Goal: Task Accomplishment & Management: Use online tool/utility

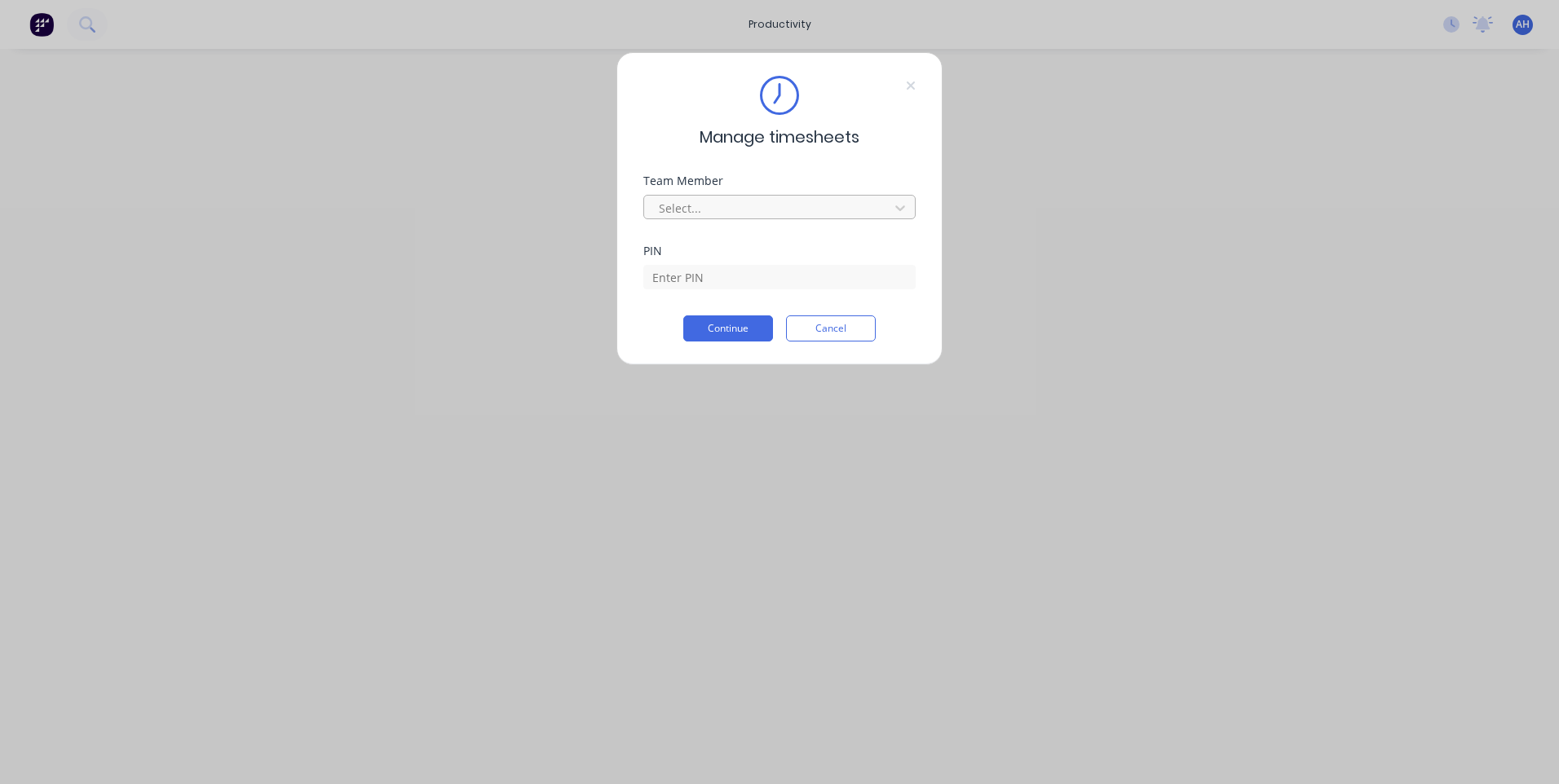
click at [714, 198] on div at bounding box center [768, 208] width 224 height 20
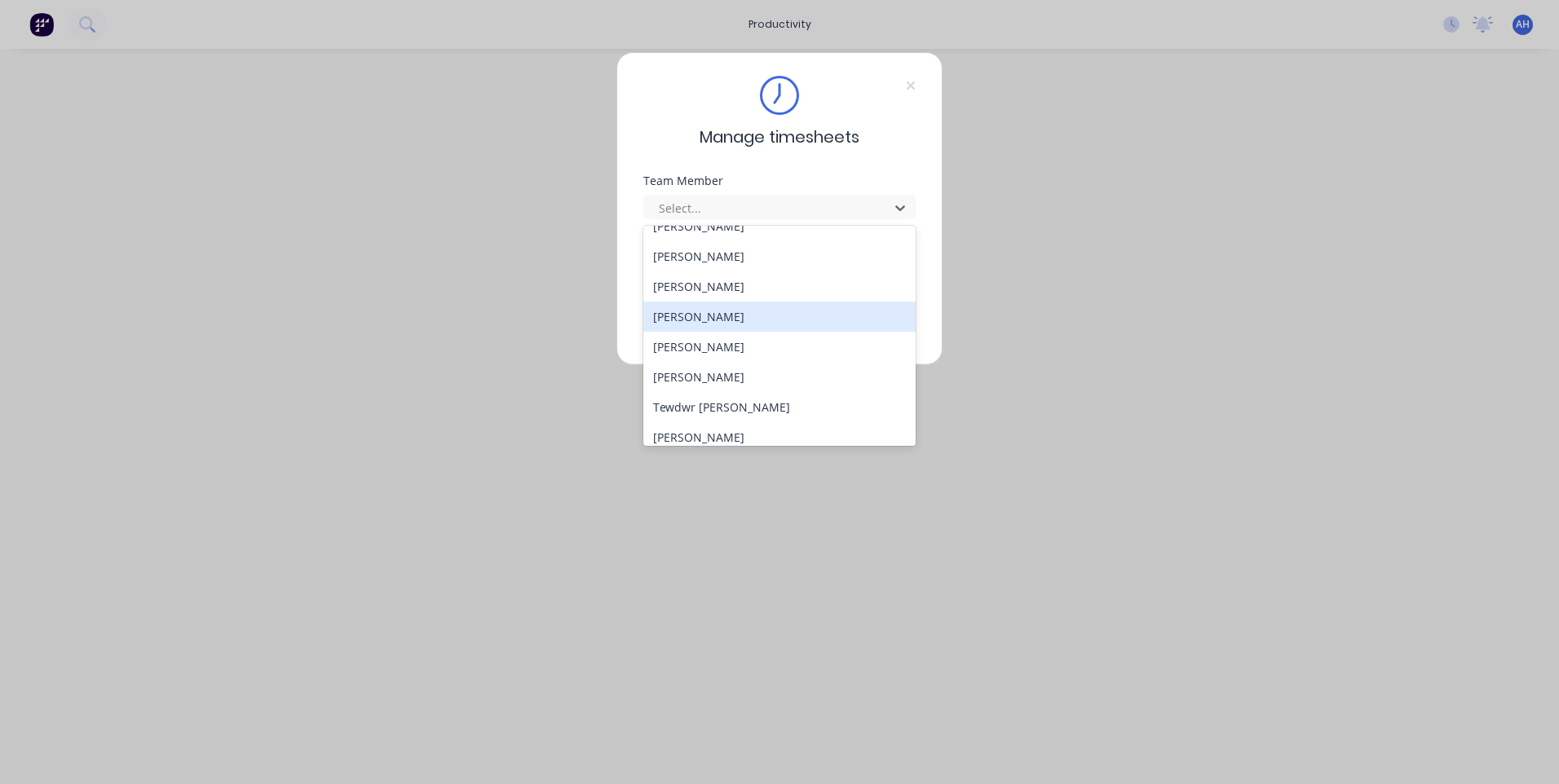
scroll to position [842, 0]
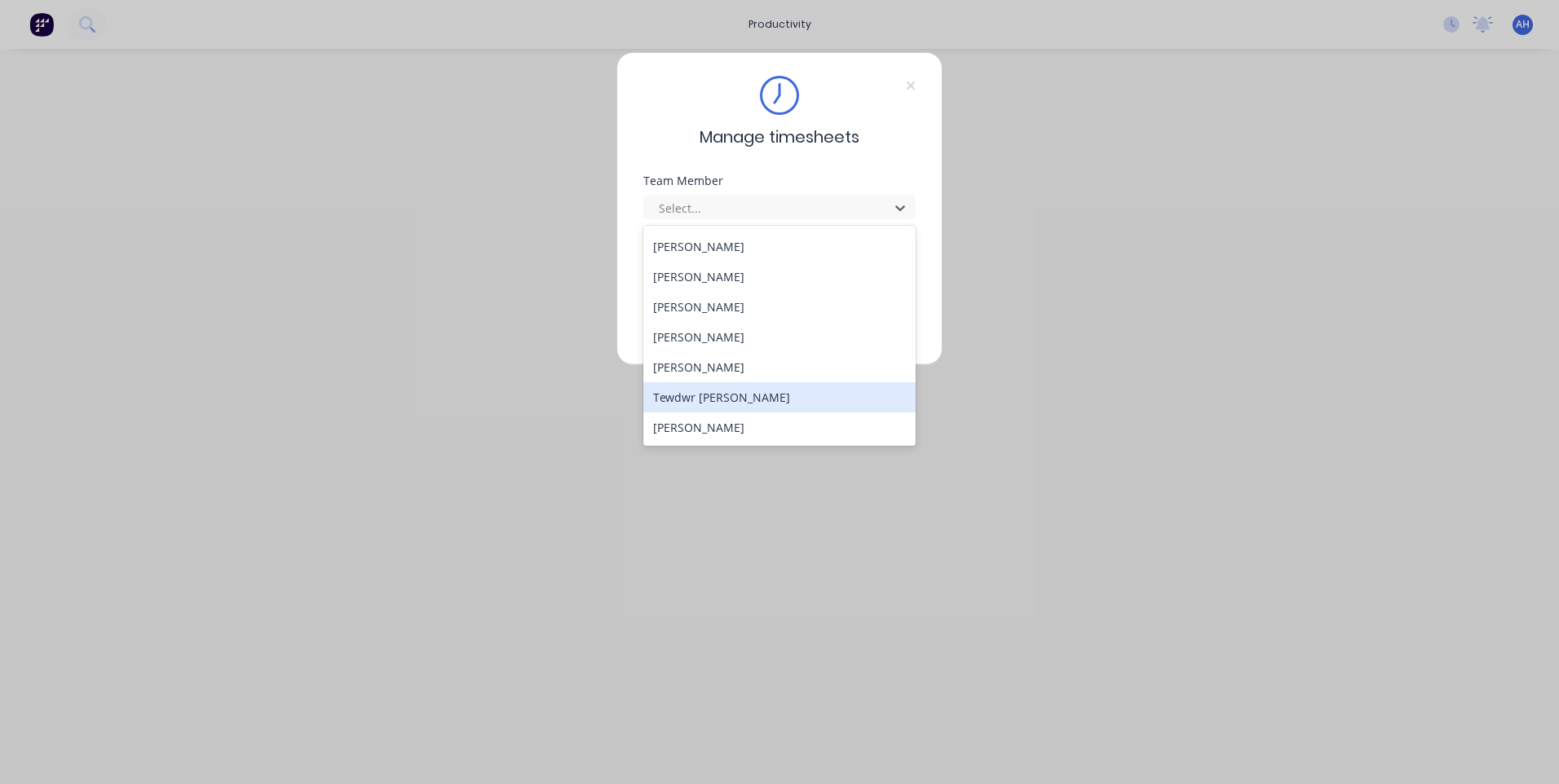
click at [691, 404] on div "Tewdwr [PERSON_NAME]" at bounding box center [780, 397] width 273 height 30
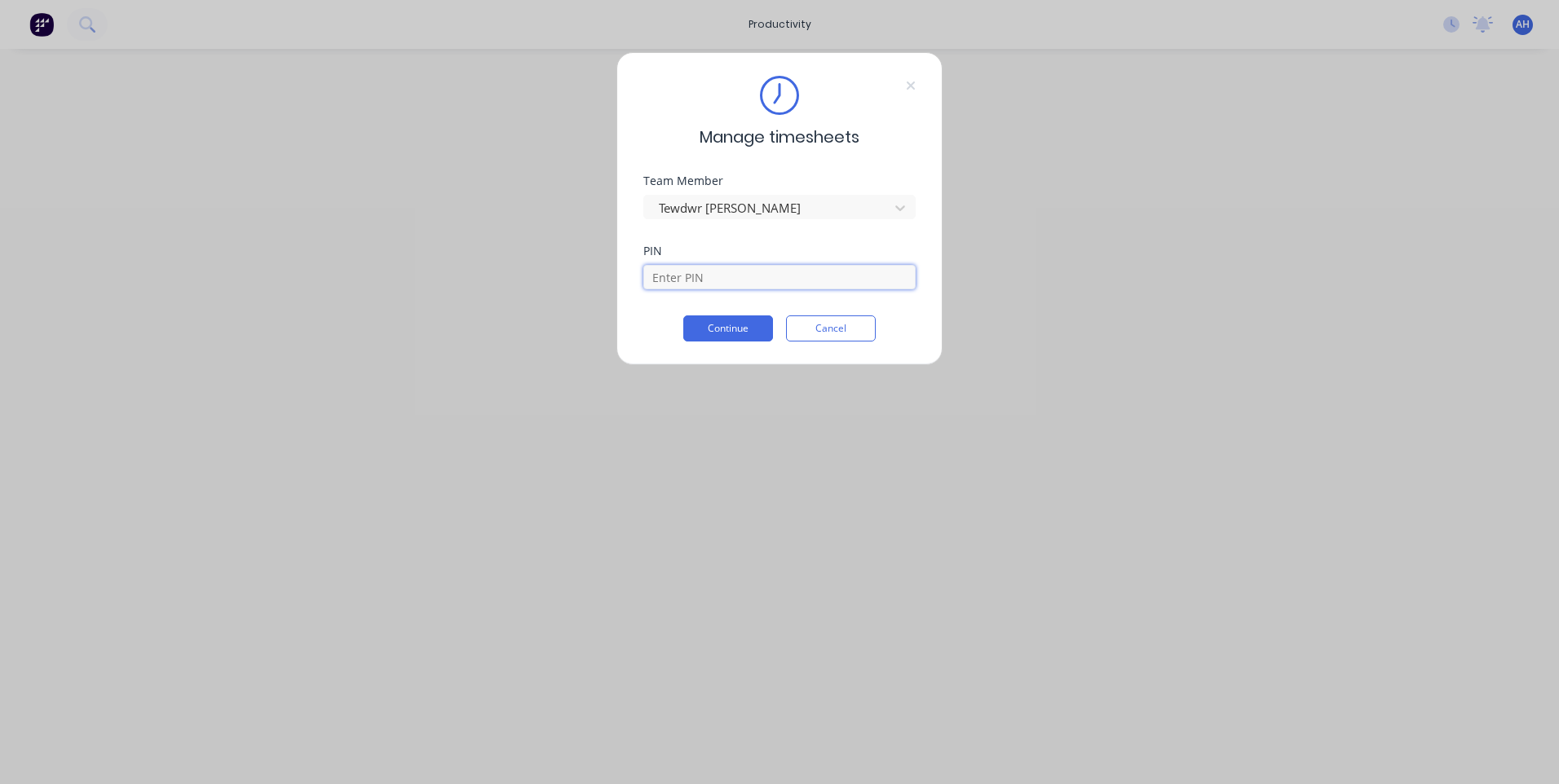
click at [697, 268] on input at bounding box center [780, 276] width 273 height 24
type input "2711"
click button "Continue" at bounding box center [728, 328] width 90 height 26
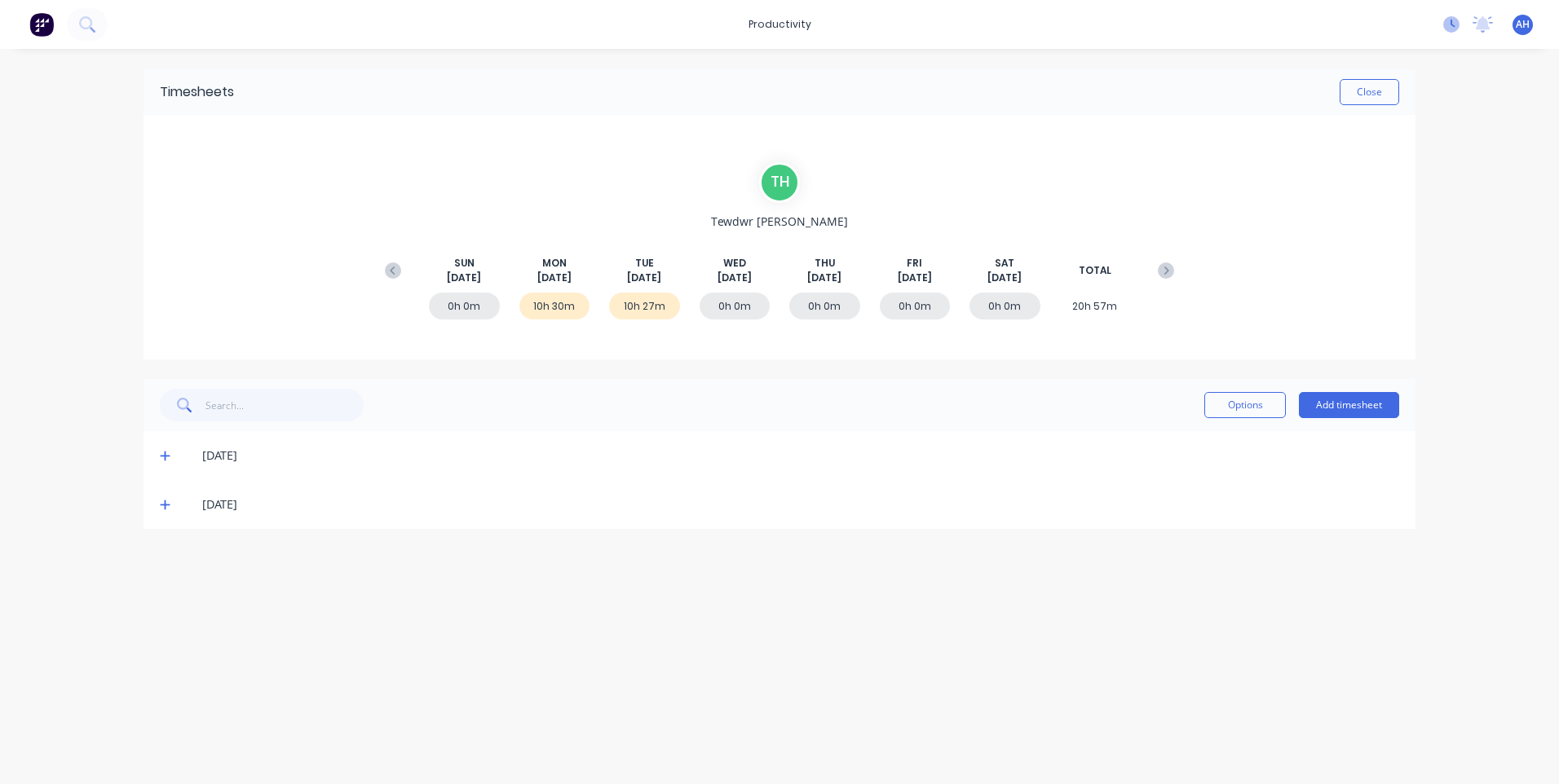
click at [1453, 23] on icon at bounding box center [1451, 24] width 16 height 16
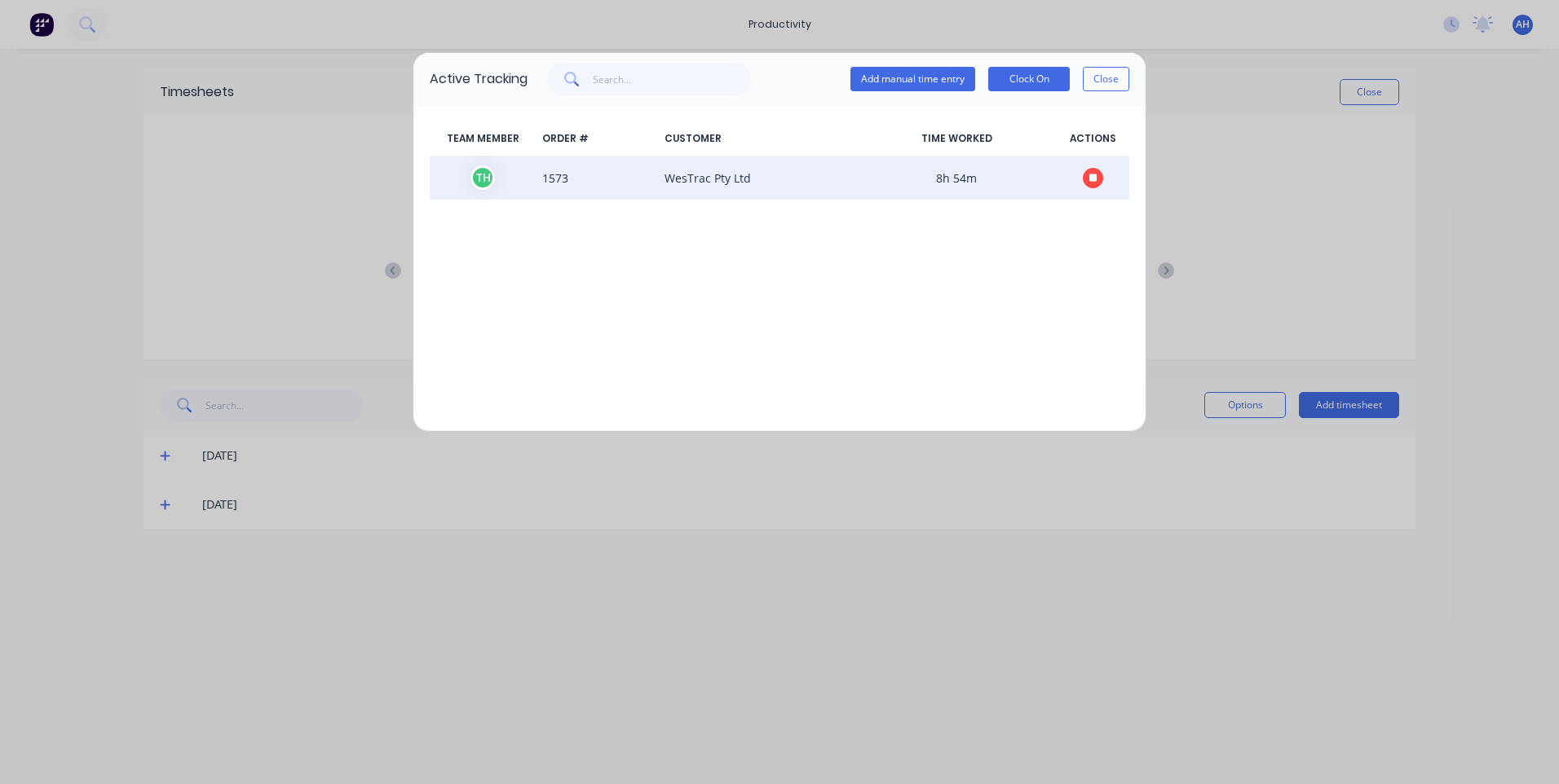
click at [1095, 179] on icon "button" at bounding box center [1093, 177] width 8 height 8
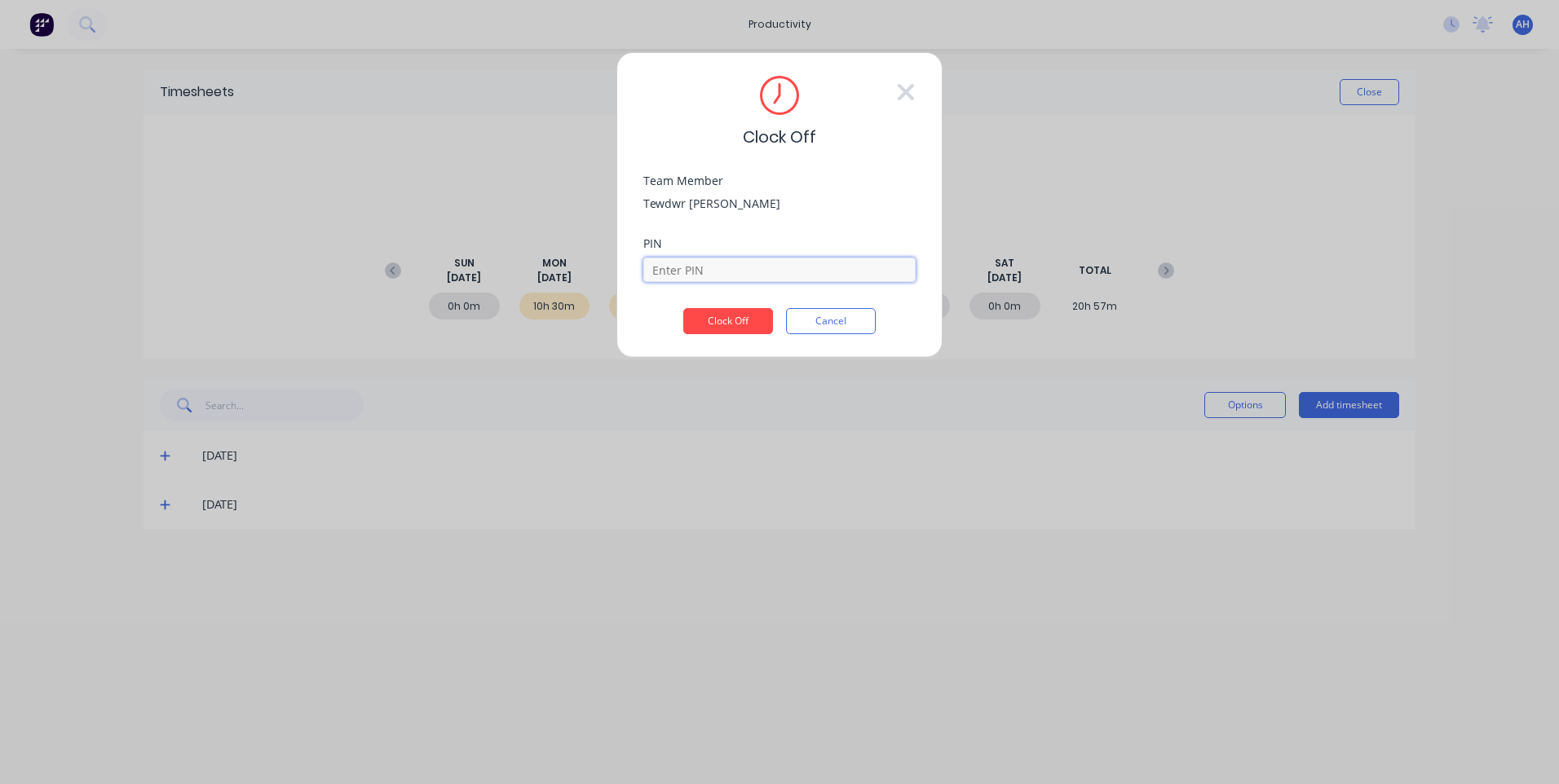
click at [680, 273] on input at bounding box center [780, 269] width 273 height 24
type input "2711"
click at [684, 308] on button "Clock Off" at bounding box center [728, 321] width 90 height 26
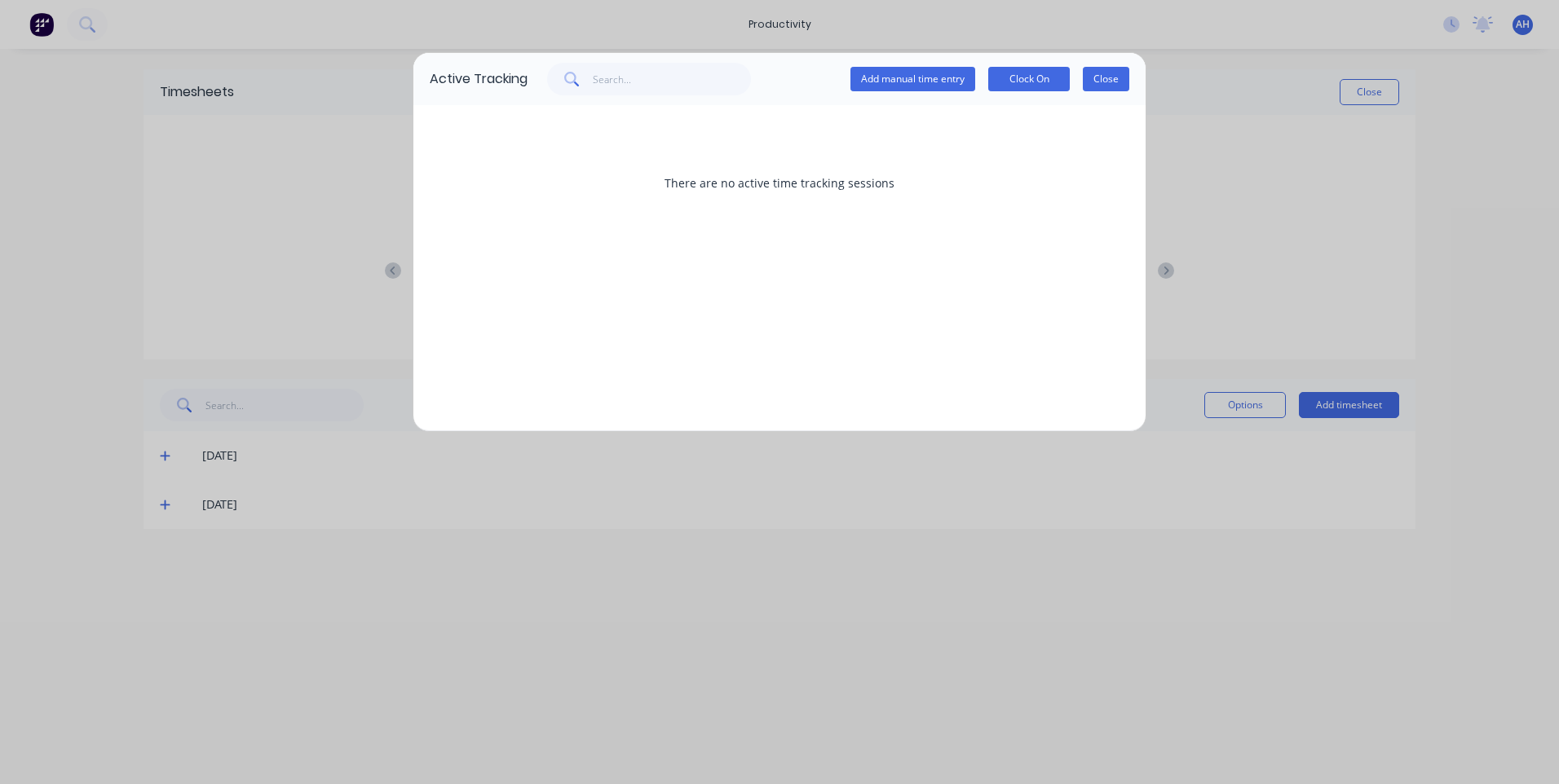
click at [1103, 71] on button "Close" at bounding box center [1106, 78] width 46 height 24
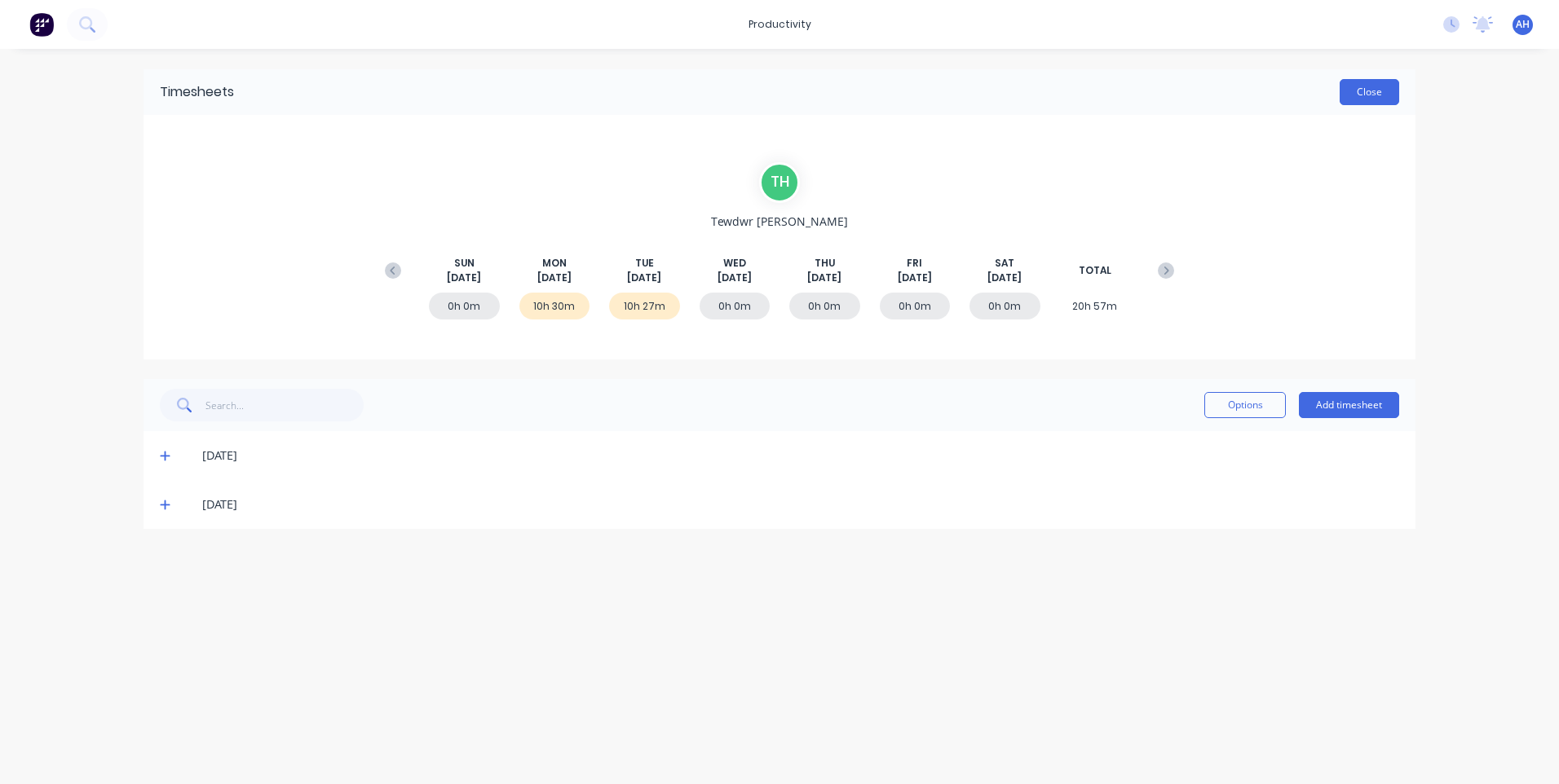
click at [1395, 91] on button "Close" at bounding box center [1369, 92] width 60 height 26
